Goal: Find specific page/section: Find specific page/section

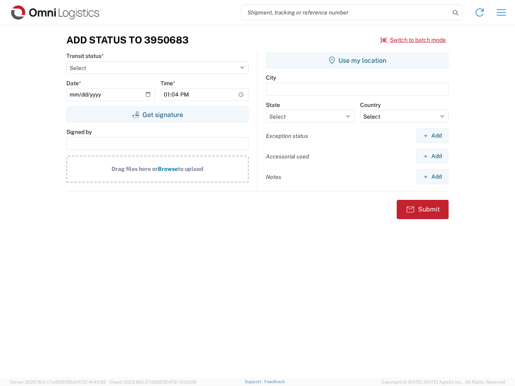
click at [345, 12] on input "search" at bounding box center [345, 12] width 208 height 15
click at [455, 13] on icon at bounding box center [455, 12] width 11 height 11
click at [479, 12] on icon at bounding box center [479, 12] width 13 height 13
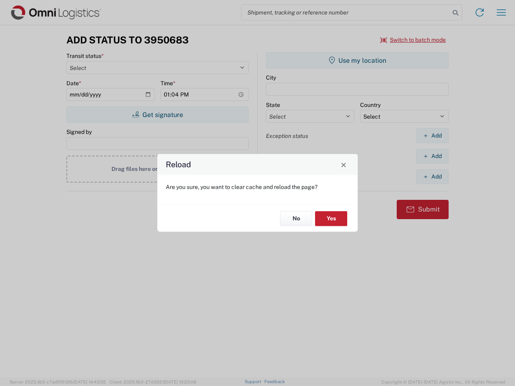
click at [413, 40] on div "Reload Are you sure, you want to clear cache and reload the page? No Yes" at bounding box center [257, 193] width 515 height 386
click at [157, 115] on div "Reload Are you sure, you want to clear cache and reload the page? No Yes" at bounding box center [257, 193] width 515 height 386
click at [357, 60] on div "Reload Are you sure, you want to clear cache and reload the page? No Yes" at bounding box center [257, 193] width 515 height 386
click at [432, 136] on div "Reload Are you sure, you want to clear cache and reload the page? No Yes" at bounding box center [257, 193] width 515 height 386
click at [432, 156] on div "Reload Are you sure, you want to clear cache and reload the page? No Yes" at bounding box center [257, 193] width 515 height 386
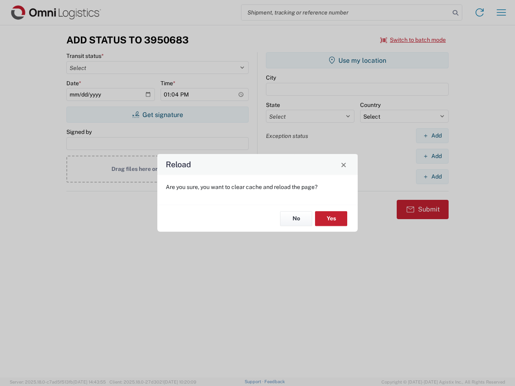
click at [432, 177] on div "Reload Are you sure, you want to clear cache and reload the page? No Yes" at bounding box center [257, 193] width 515 height 386
